Goal: Information Seeking & Learning: Learn about a topic

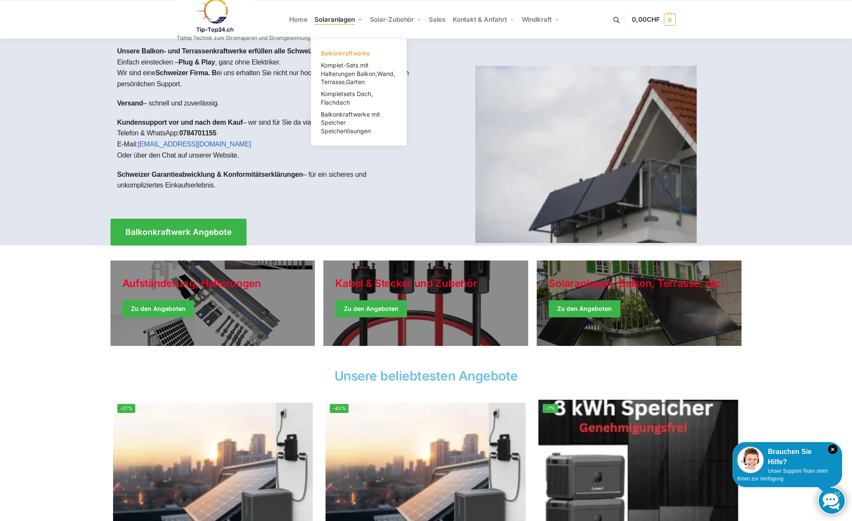
click at [340, 50] on span "Balkonkraftwerke" at bounding box center [345, 52] width 49 height 7
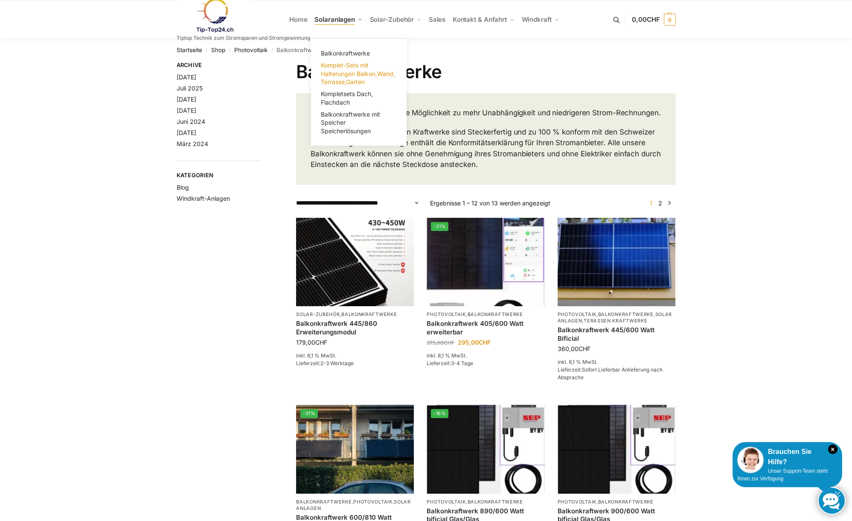
click at [350, 75] on span "Komplet-Sets mit Halterungen Balkon,Wand, Terrasse,Garten" at bounding box center [358, 73] width 74 height 24
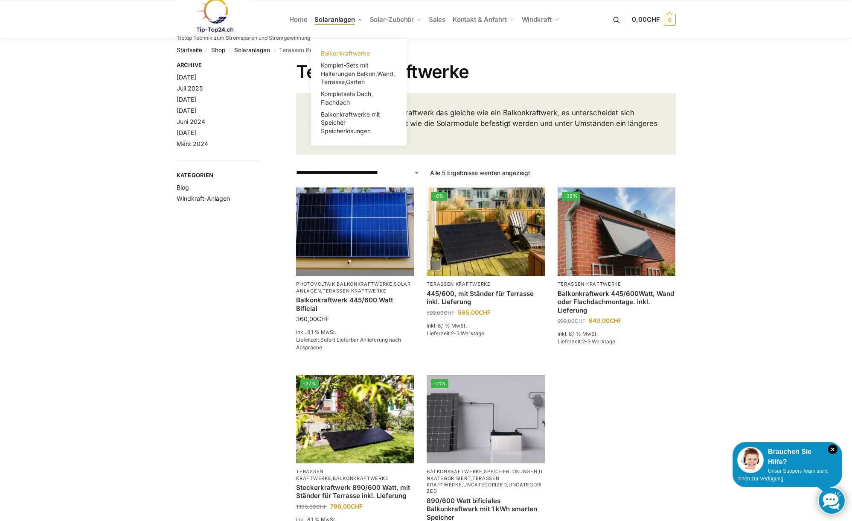
click at [354, 51] on span "Balkonkraftwerke" at bounding box center [345, 52] width 49 height 7
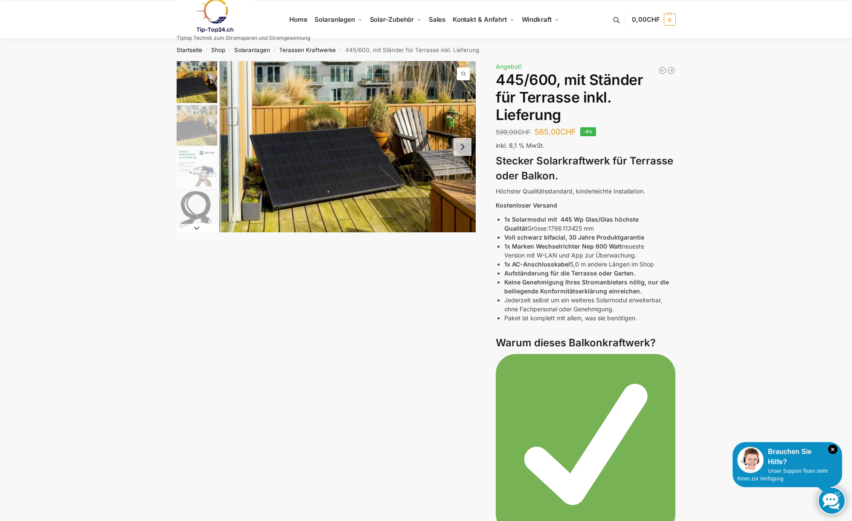
click at [201, 125] on img "2 / 11" at bounding box center [197, 125] width 41 height 41
click at [192, 173] on img "3 / 11" at bounding box center [197, 168] width 41 height 41
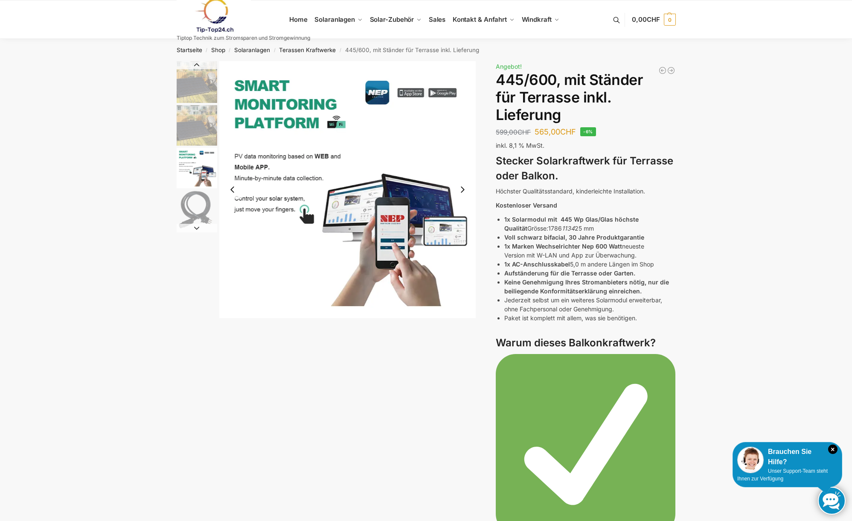
click at [192, 207] on img "4 / 11" at bounding box center [197, 210] width 41 height 41
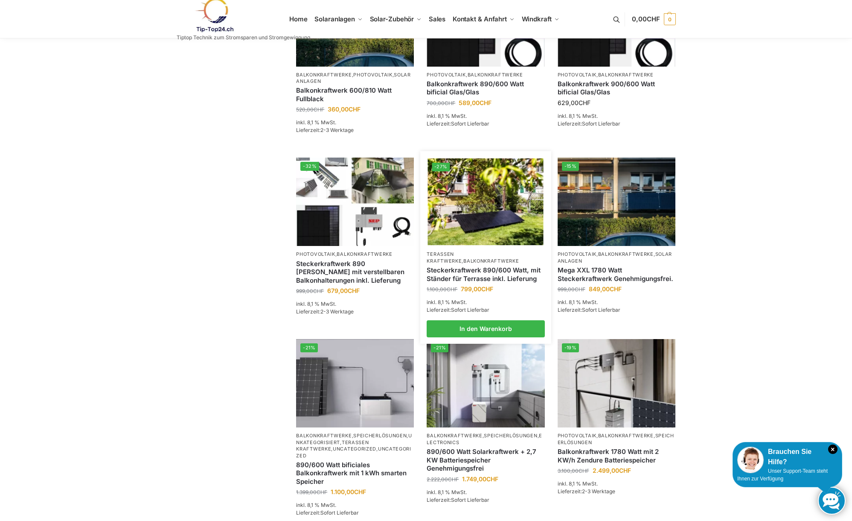
scroll to position [469, 0]
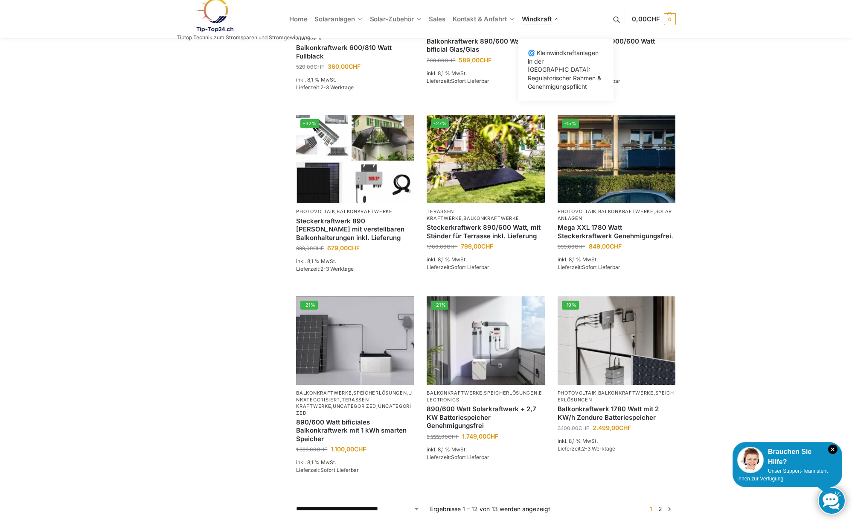
click at [540, 18] on span "Windkraft" at bounding box center [537, 19] width 30 height 8
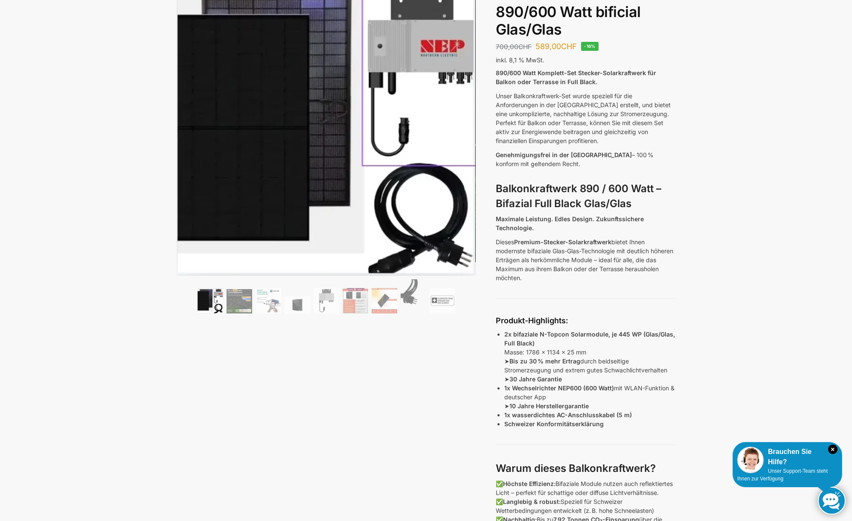
scroll to position [43, 0]
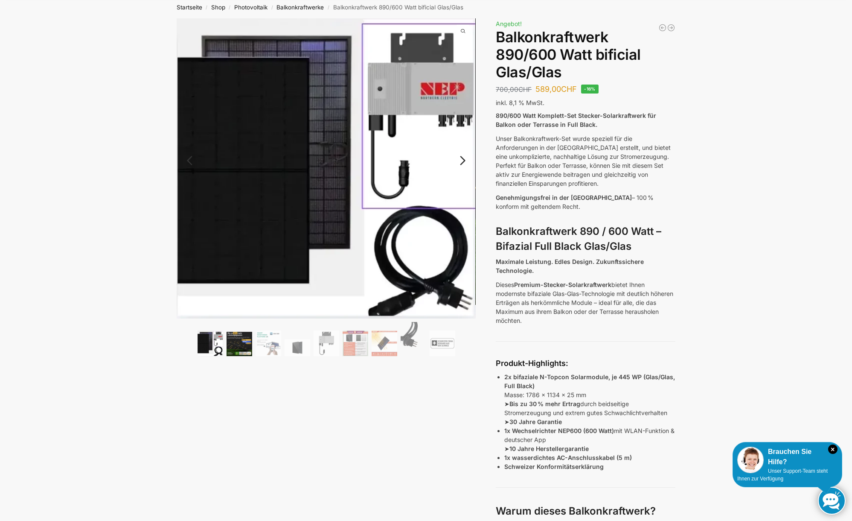
click at [237, 343] on img at bounding box center [240, 344] width 26 height 24
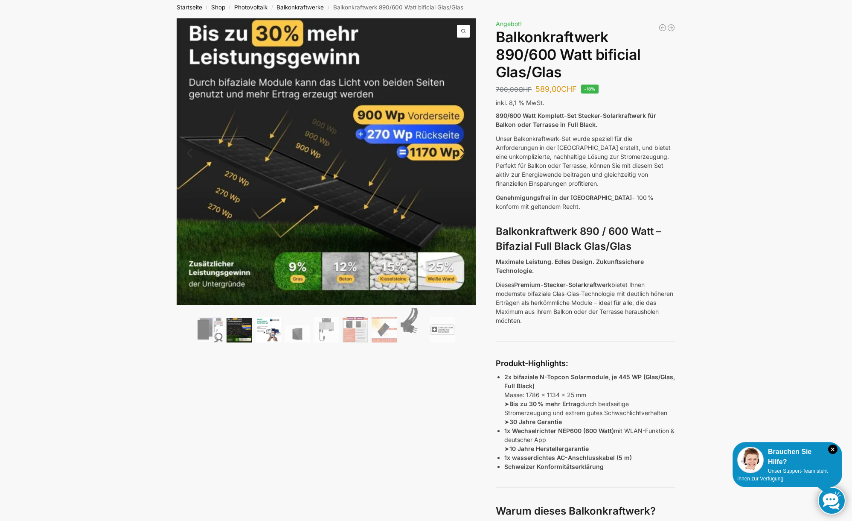
click at [268, 332] on img at bounding box center [269, 330] width 26 height 26
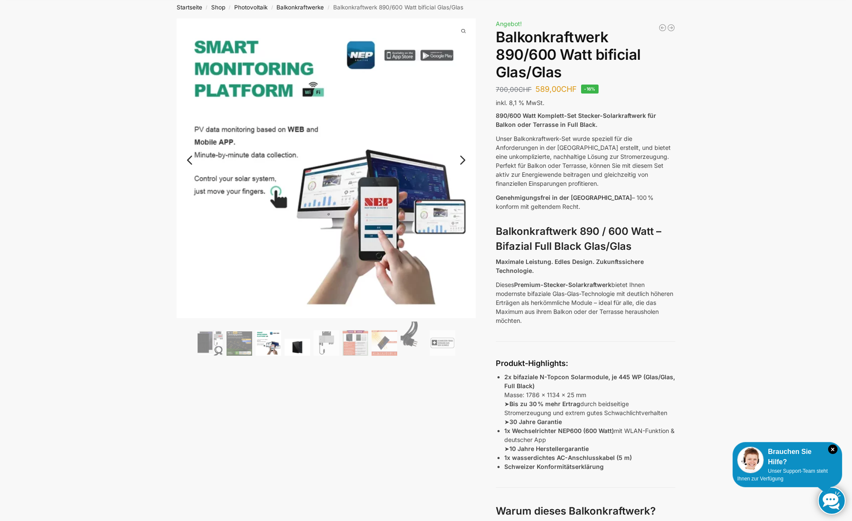
click at [300, 338] on ol at bounding box center [327, 339] width 300 height 37
click at [329, 345] on img at bounding box center [327, 343] width 26 height 26
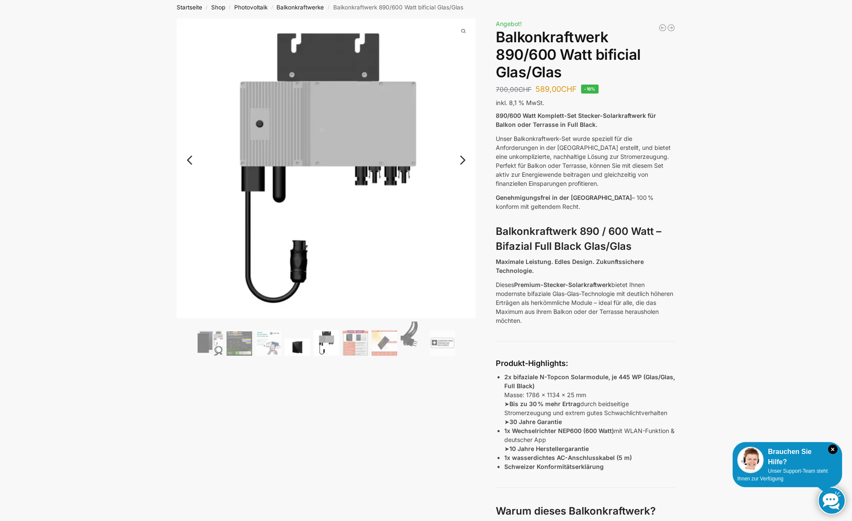
click at [293, 348] on img at bounding box center [298, 346] width 26 height 17
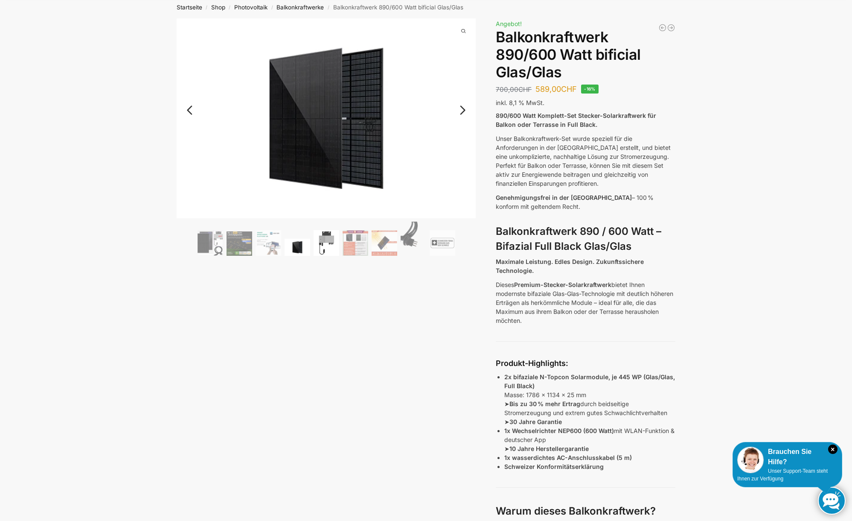
click at [330, 240] on img at bounding box center [327, 243] width 26 height 26
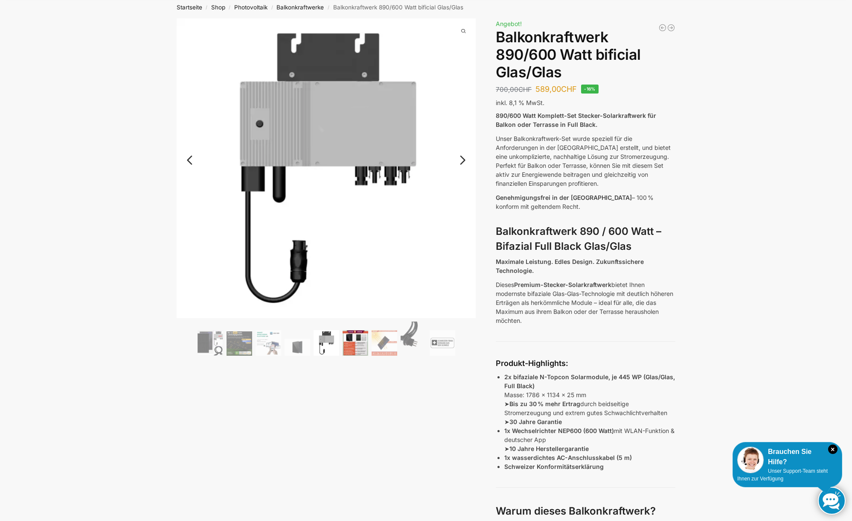
click at [354, 346] on img at bounding box center [356, 343] width 26 height 26
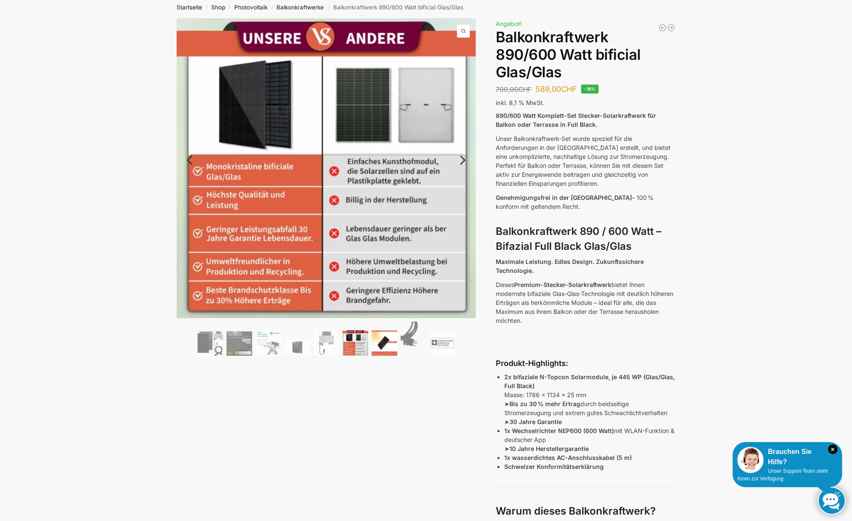
click at [391, 343] on img at bounding box center [385, 343] width 26 height 26
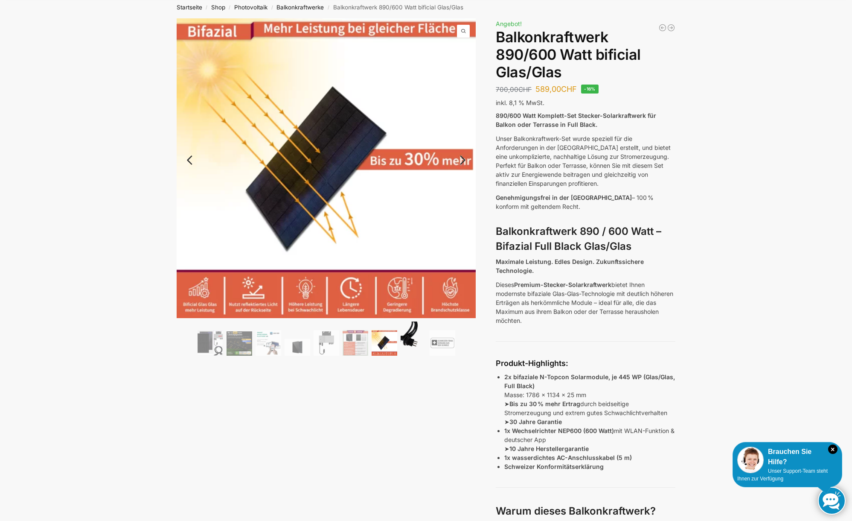
click at [416, 344] on img at bounding box center [414, 338] width 26 height 34
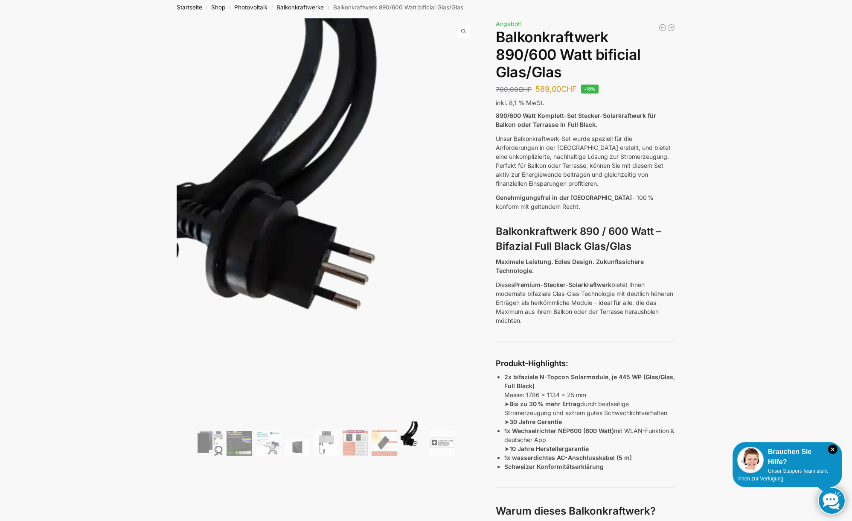
scroll to position [0, 0]
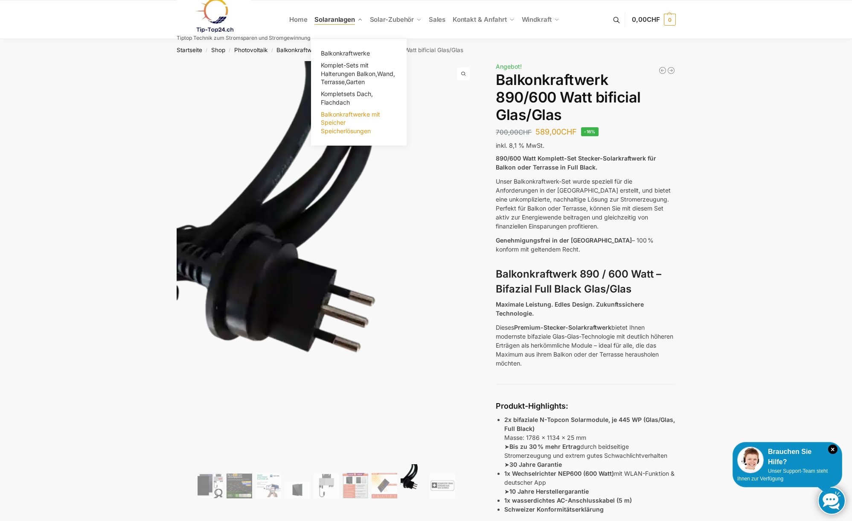
click at [338, 125] on span "Balkonkraftwerke mit Speicher Speicherlösungen" at bounding box center [350, 123] width 59 height 24
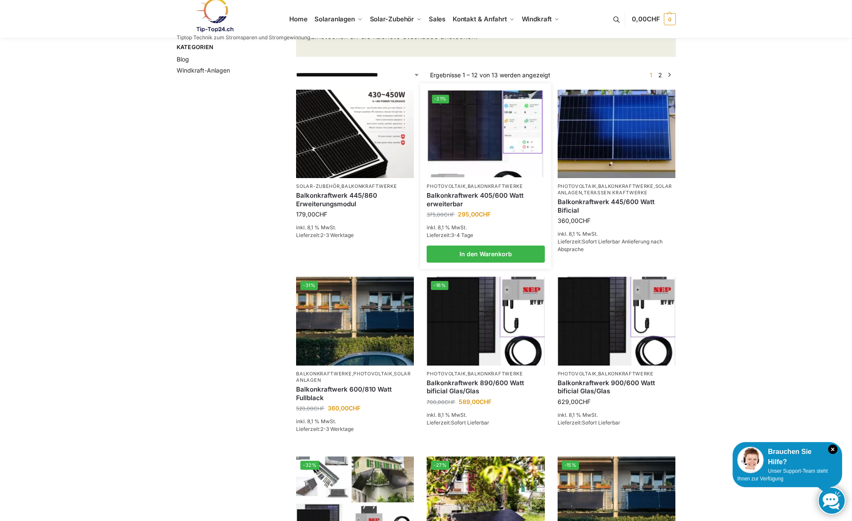
scroll to position [171, 0]
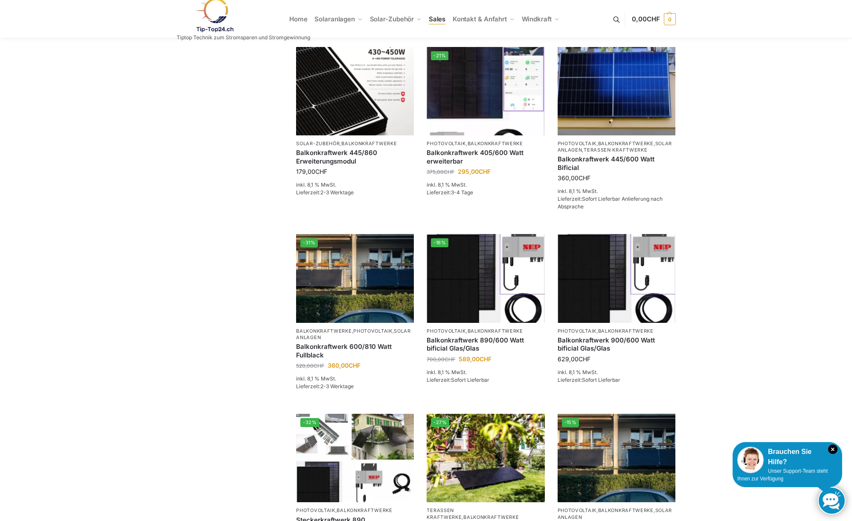
click at [438, 20] on span "Sales" at bounding box center [437, 19] width 17 height 8
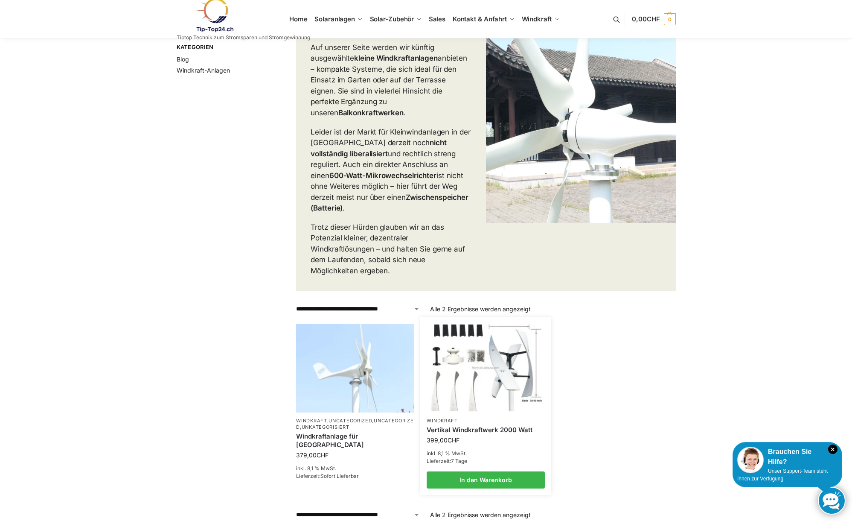
scroll to position [171, 0]
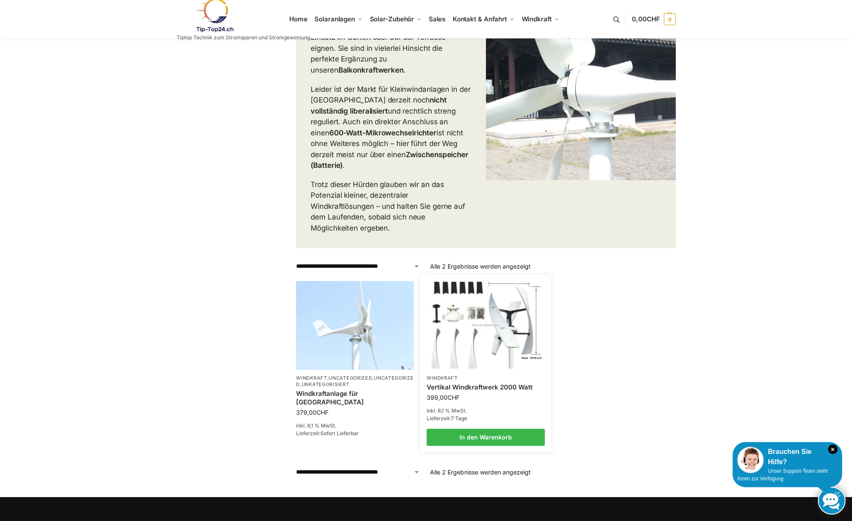
click at [482, 375] on p "Windkraft" at bounding box center [486, 378] width 118 height 6
click at [477, 383] on link "Vertikal Windkraftwerk 2000 Watt" at bounding box center [486, 387] width 118 height 9
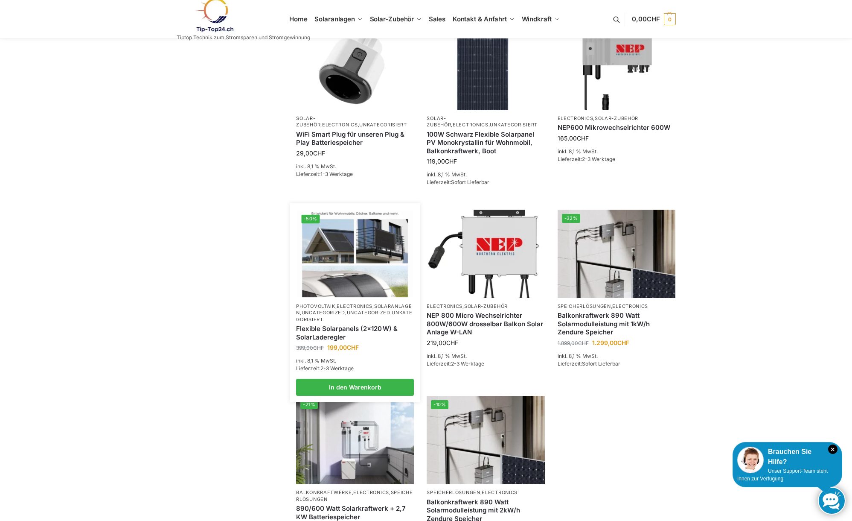
scroll to position [384, 0]
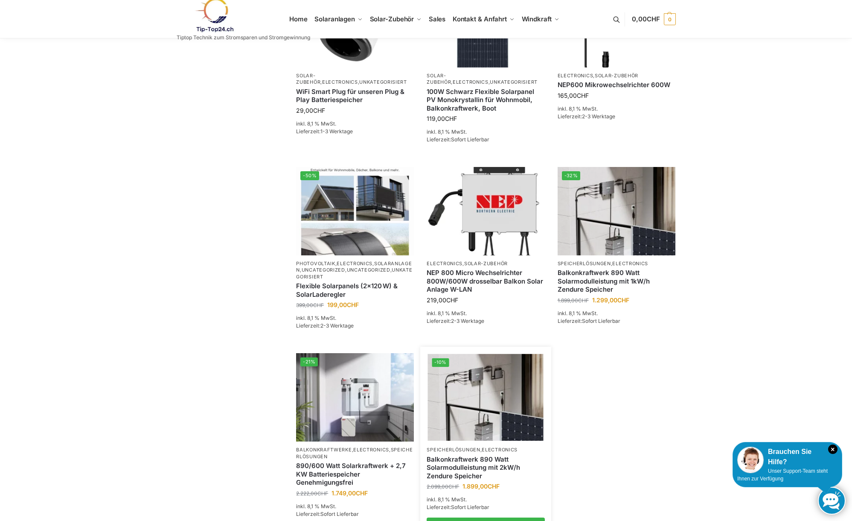
click at [481, 402] on img at bounding box center [486, 397] width 116 height 87
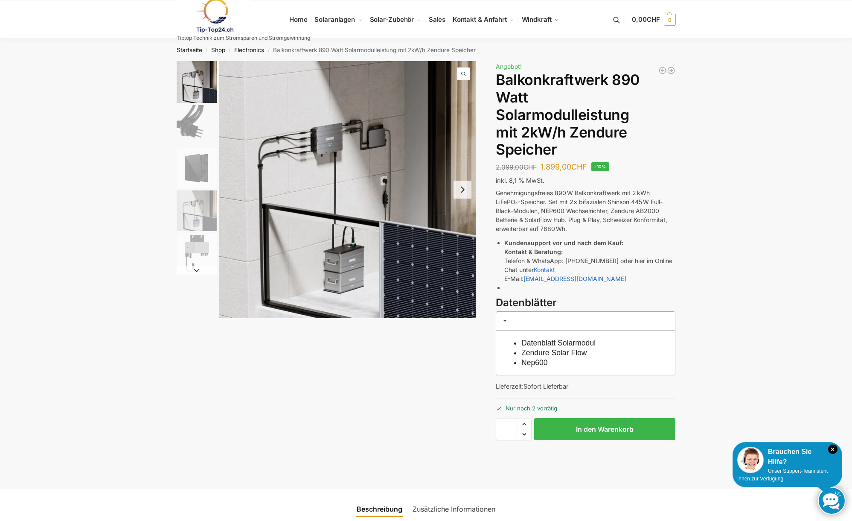
click at [345, 274] on img "1 / 5" at bounding box center [347, 189] width 257 height 257
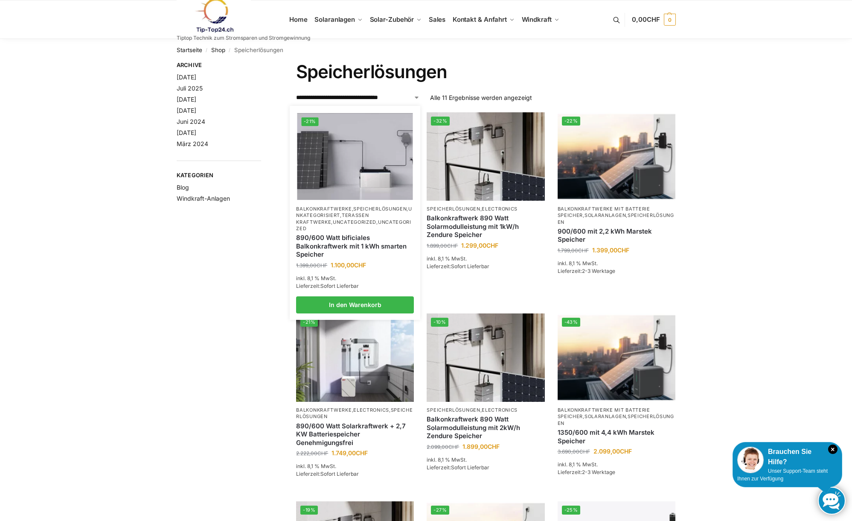
click at [354, 148] on img at bounding box center [355, 156] width 116 height 87
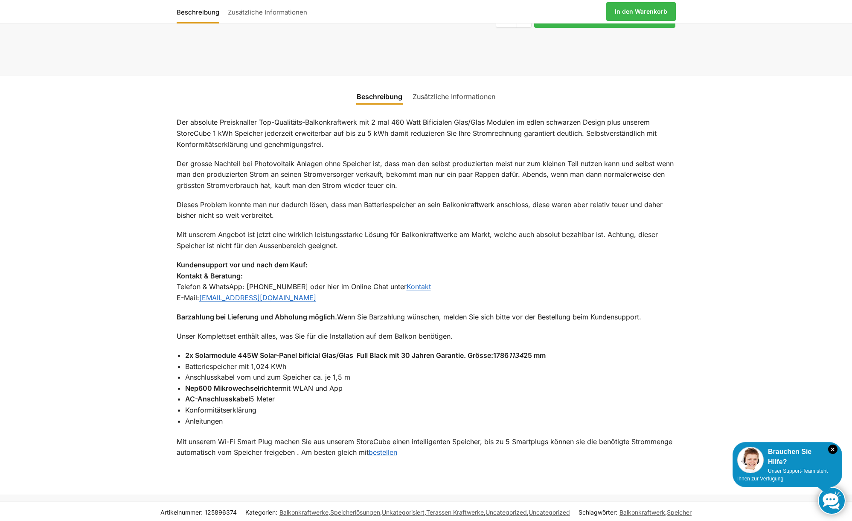
scroll to position [384, 0]
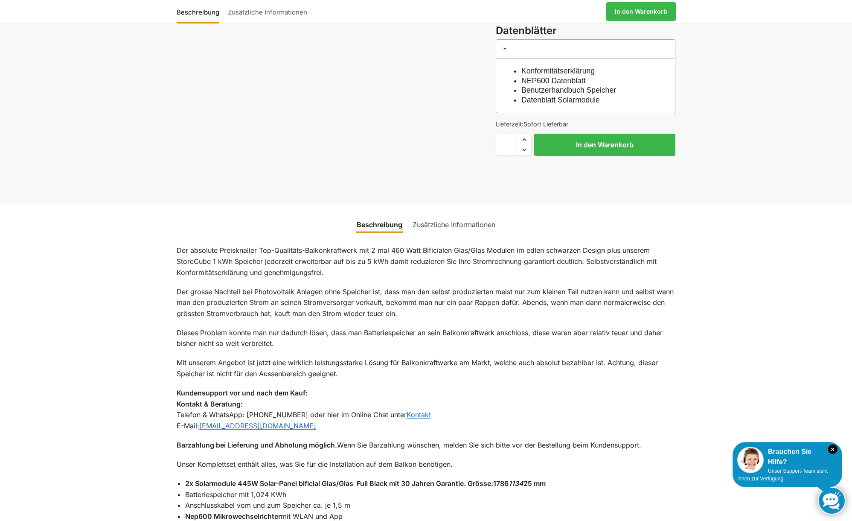
click at [448, 225] on link "Zusätzliche Informationen" at bounding box center [454, 224] width 93 height 20
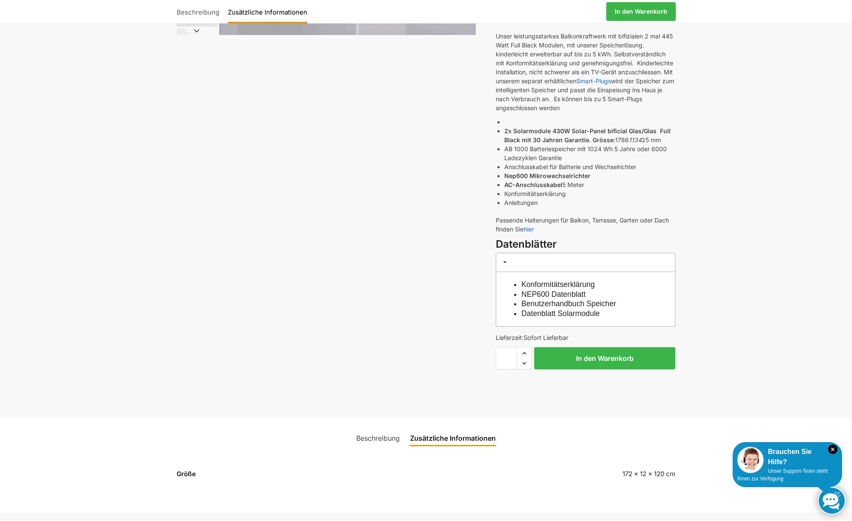
scroll to position [128, 0]
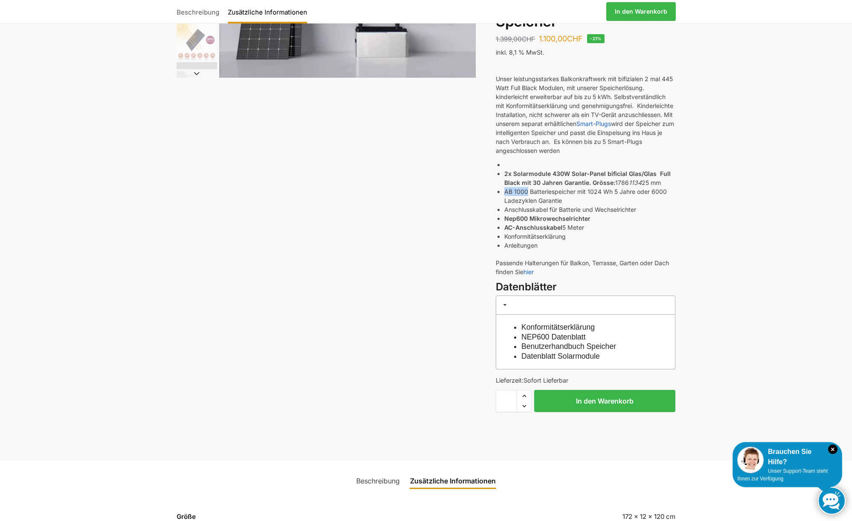
drag, startPoint x: 506, startPoint y: 189, endPoint x: 528, endPoint y: 191, distance: 22.3
click at [528, 191] on li "AB 1000 Batteriespeicher mit 1024 Wh 5 Jahre oder 6000 Ladezyklen Garantie" at bounding box center [589, 196] width 171 height 18
copy li "AB 1000"
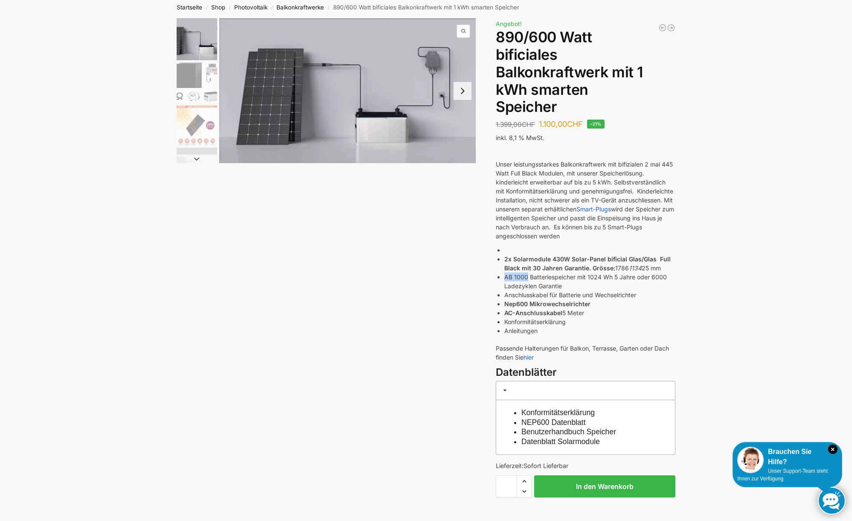
scroll to position [0, 0]
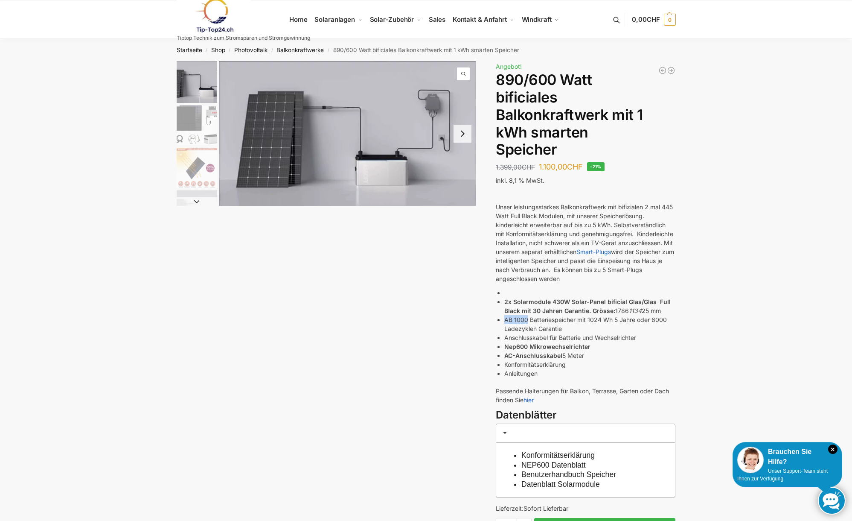
click at [375, 175] on img "1 / 7" at bounding box center [347, 133] width 257 height 145
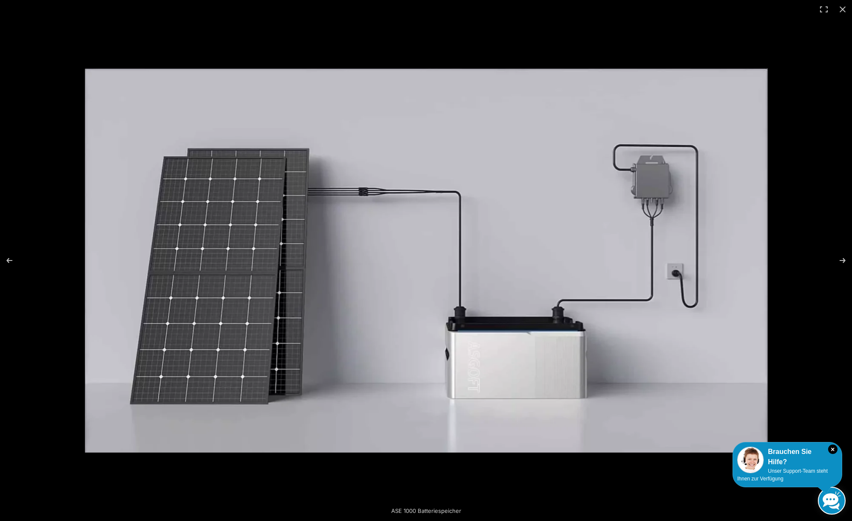
click at [503, 379] on img at bounding box center [426, 260] width 683 height 384
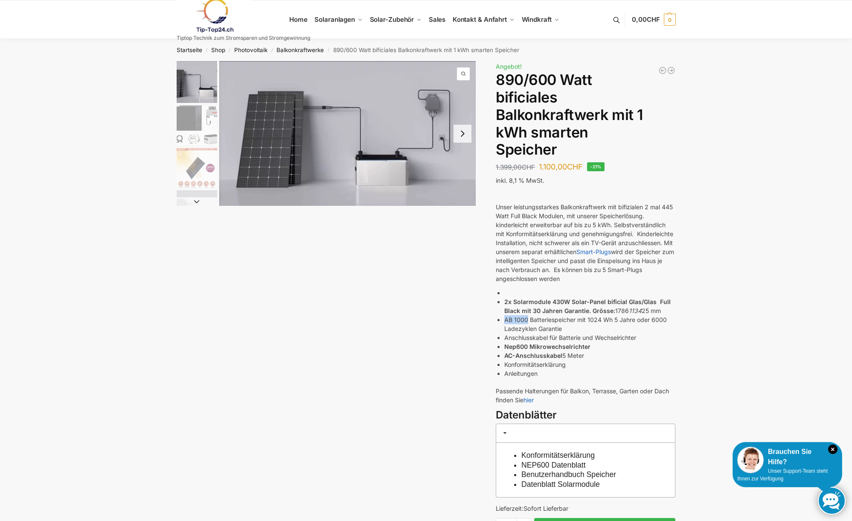
click at [384, 157] on img "1 / 7" at bounding box center [347, 133] width 257 height 145
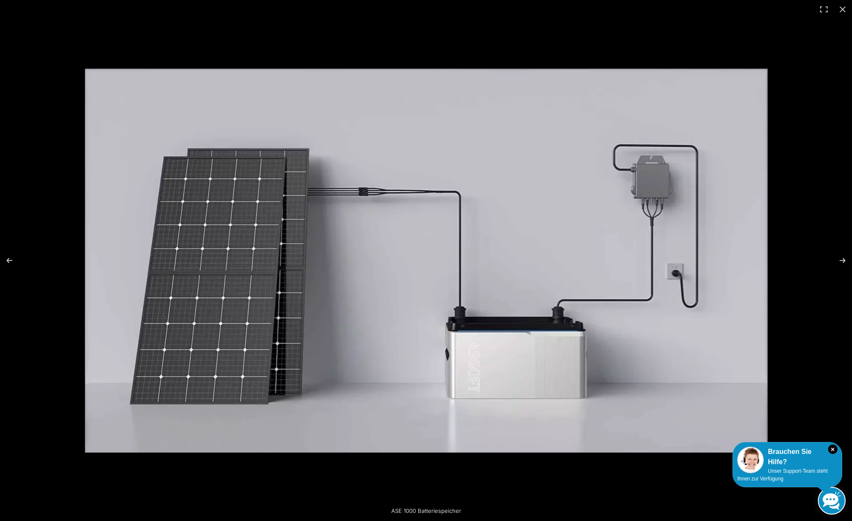
click at [612, 360] on img at bounding box center [426, 260] width 683 height 384
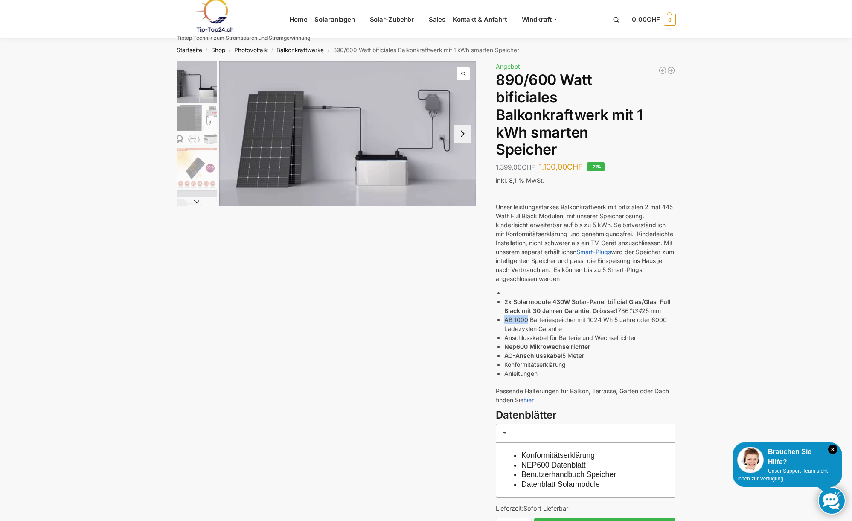
click at [216, 14] on img at bounding box center [214, 15] width 75 height 35
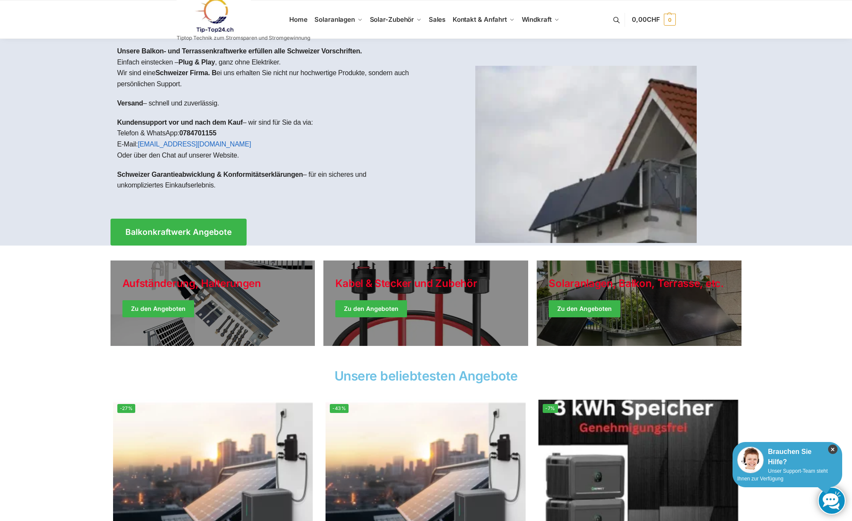
click at [834, 446] on icon "×" at bounding box center [832, 448] width 9 height 9
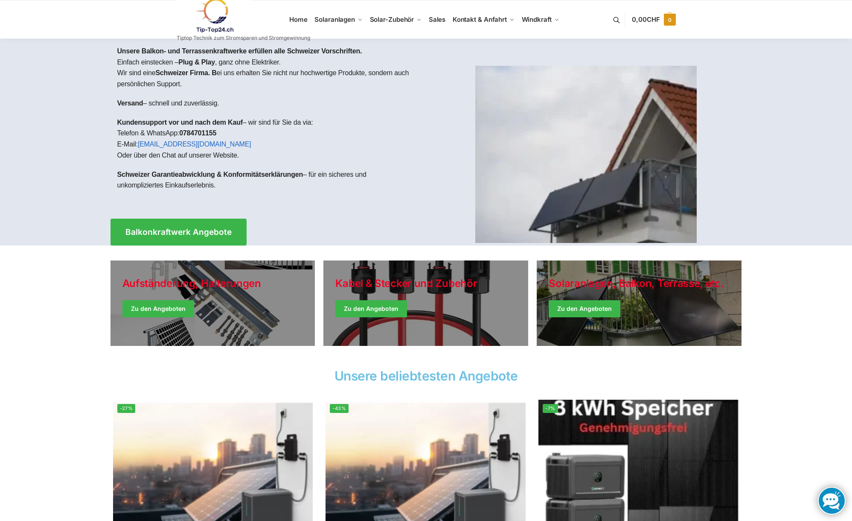
click at [643, 19] on span "0,00 CHF" at bounding box center [646, 19] width 28 height 8
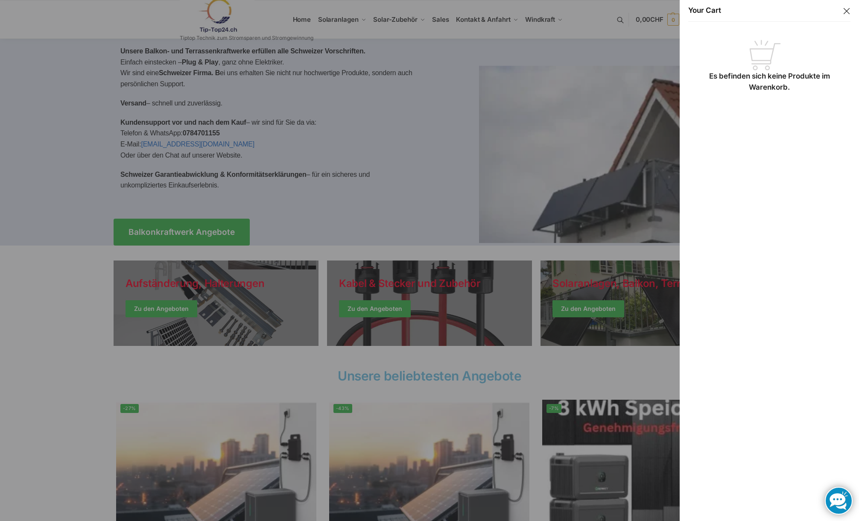
click at [842, 11] on button "Close drawer" at bounding box center [846, 11] width 11 height 11
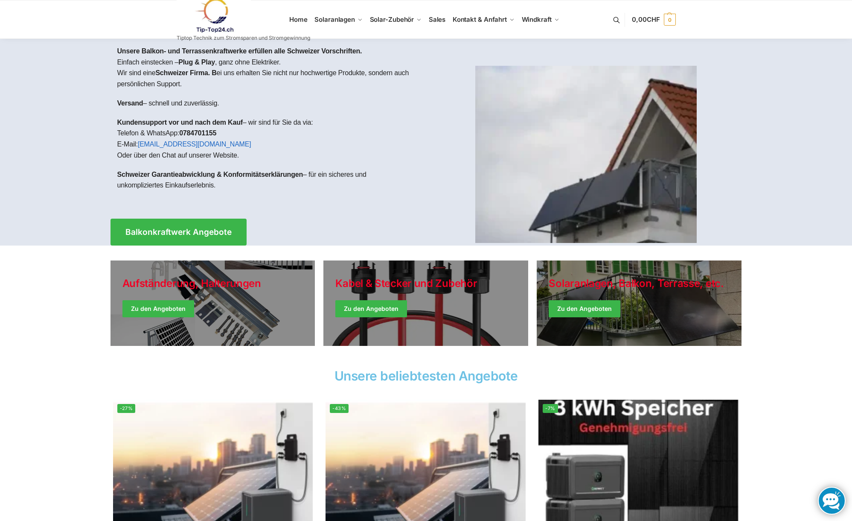
click at [213, 20] on img at bounding box center [214, 15] width 75 height 35
click at [206, 235] on span "Balkonkraftwerk Angebote" at bounding box center [178, 231] width 117 height 9
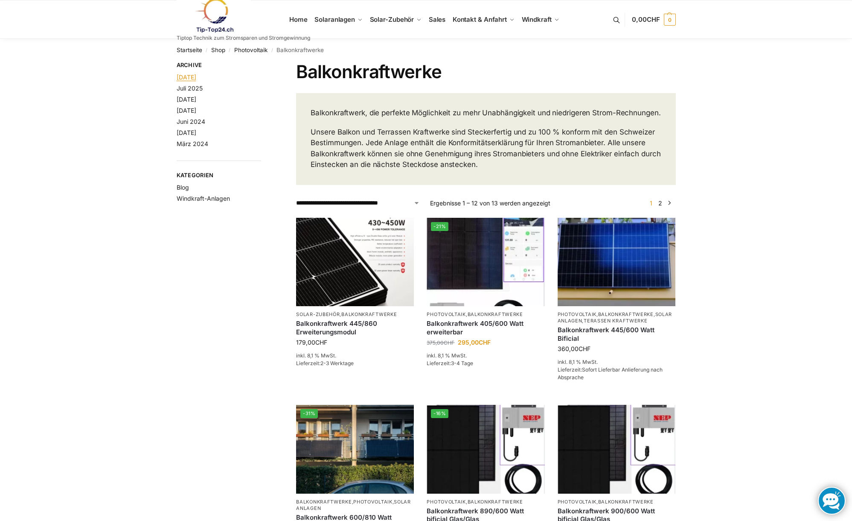
click at [196, 79] on link "[DATE]" at bounding box center [187, 76] width 20 height 7
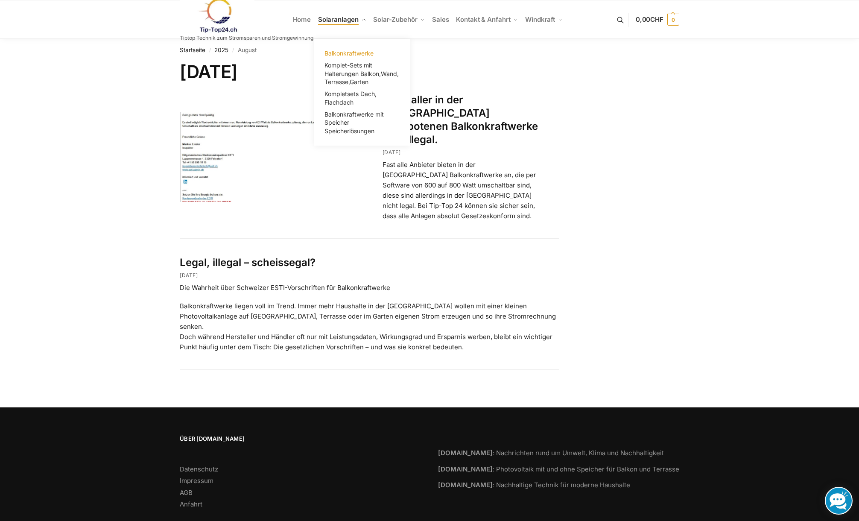
click at [350, 52] on span "Balkonkraftwerke" at bounding box center [348, 52] width 49 height 7
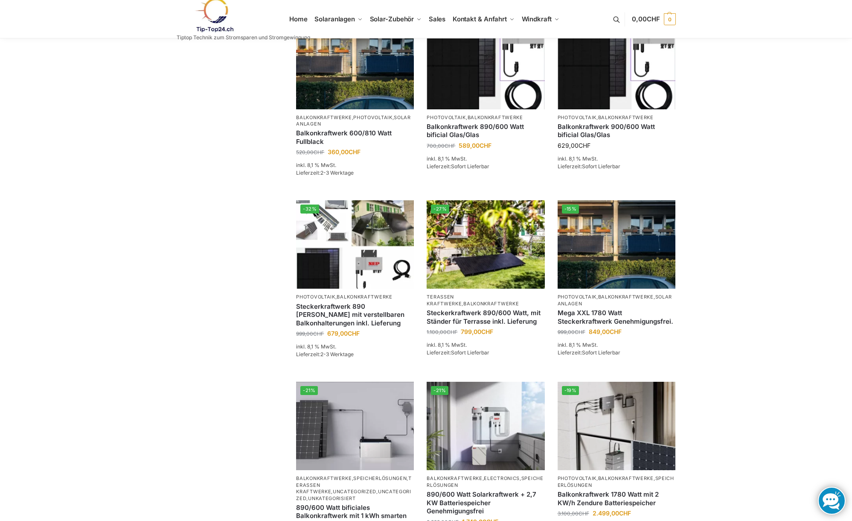
scroll to position [512, 0]
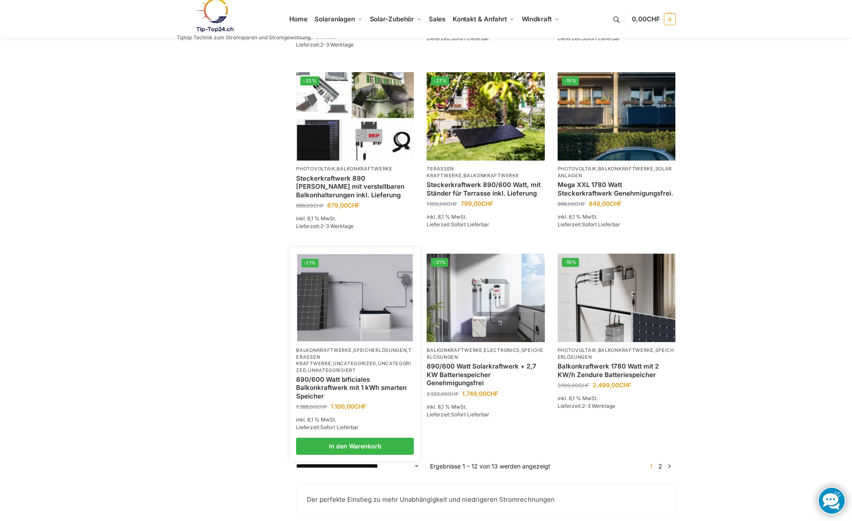
click at [370, 305] on img at bounding box center [355, 297] width 116 height 87
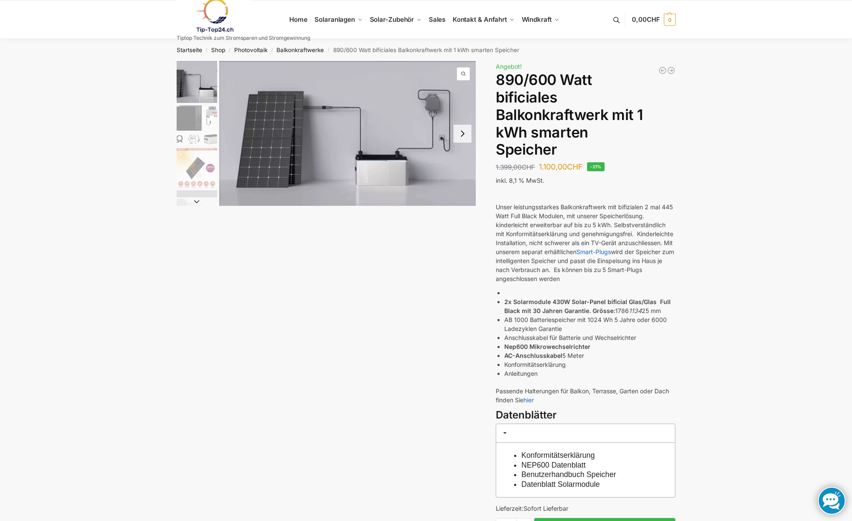
click at [377, 172] on img "1 / 7" at bounding box center [347, 133] width 257 height 145
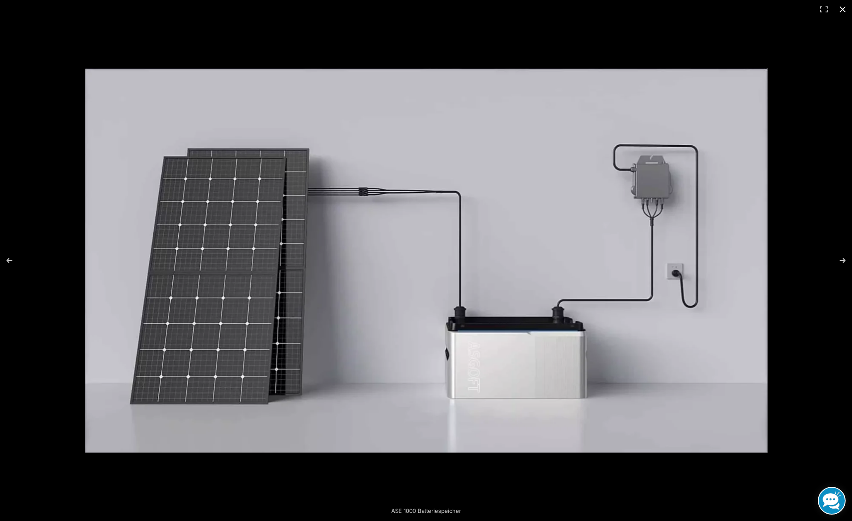
click at [842, 12] on button "Close (Esc)" at bounding box center [842, 9] width 19 height 19
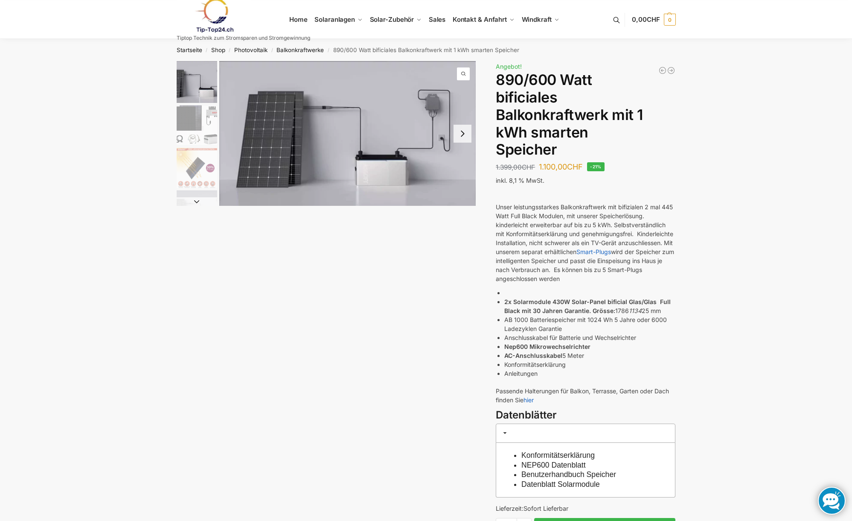
scroll to position [213, 0]
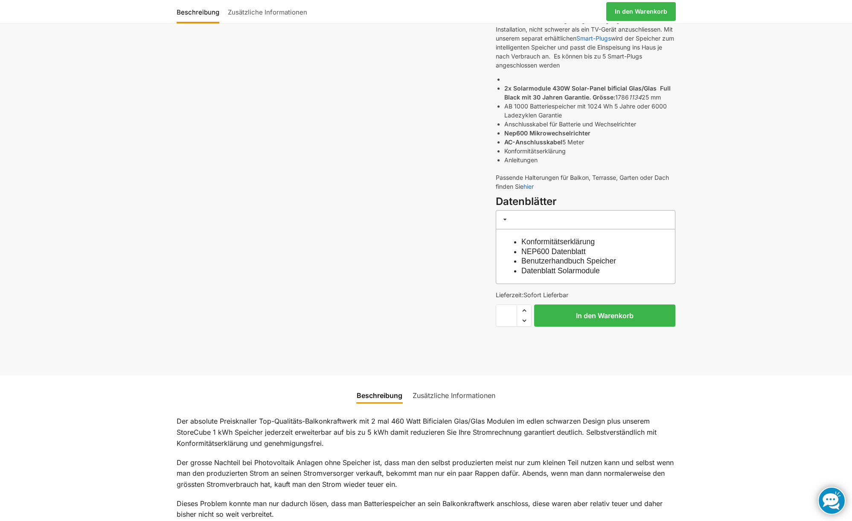
click at [596, 262] on link "Benutzerhandbuch Speicher" at bounding box center [568, 260] width 95 height 9
